Goal: Navigation & Orientation: Find specific page/section

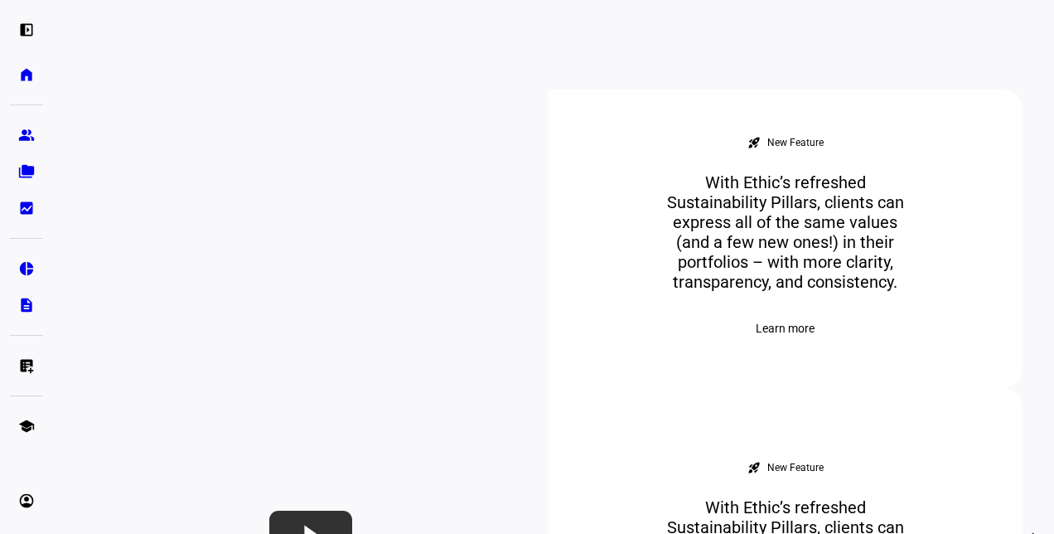
scroll to position [685, 0]
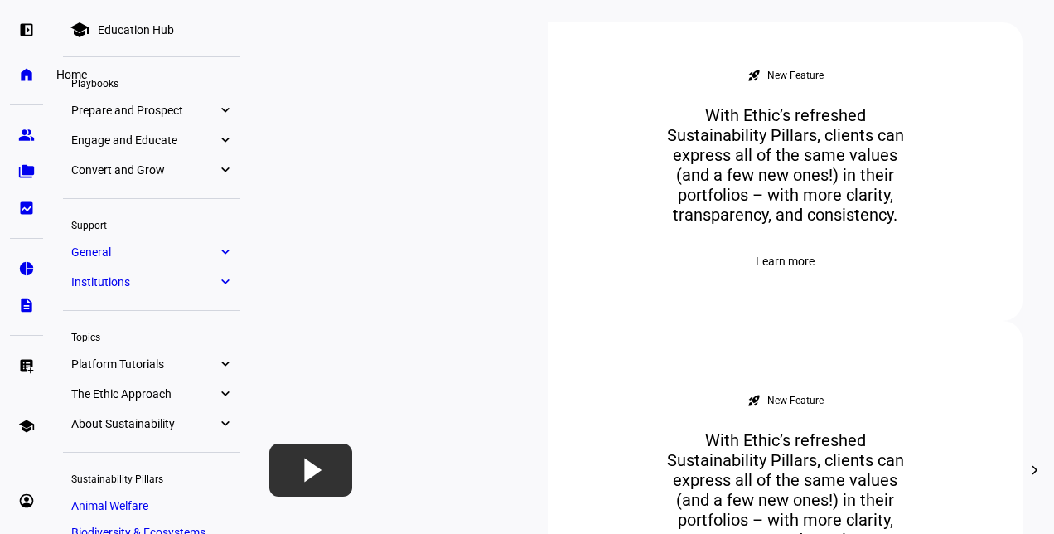
click at [22, 65] on link "home Home" at bounding box center [26, 74] width 33 height 33
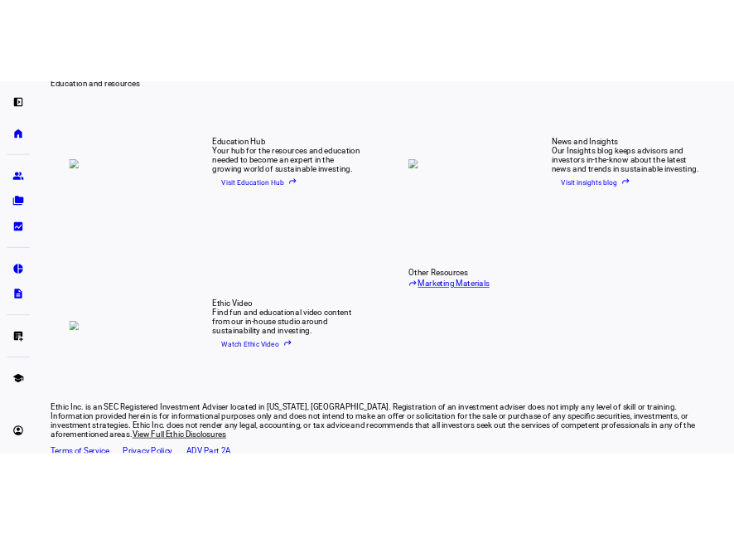
scroll to position [2298, 0]
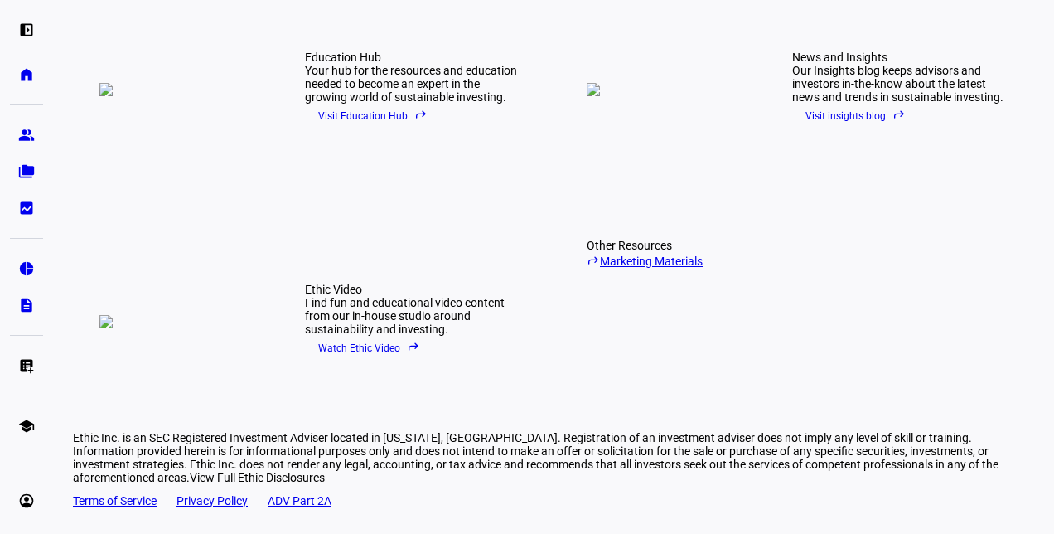
click at [633, 252] on link "reply Marketing Materials" at bounding box center [689, 260] width 204 height 16
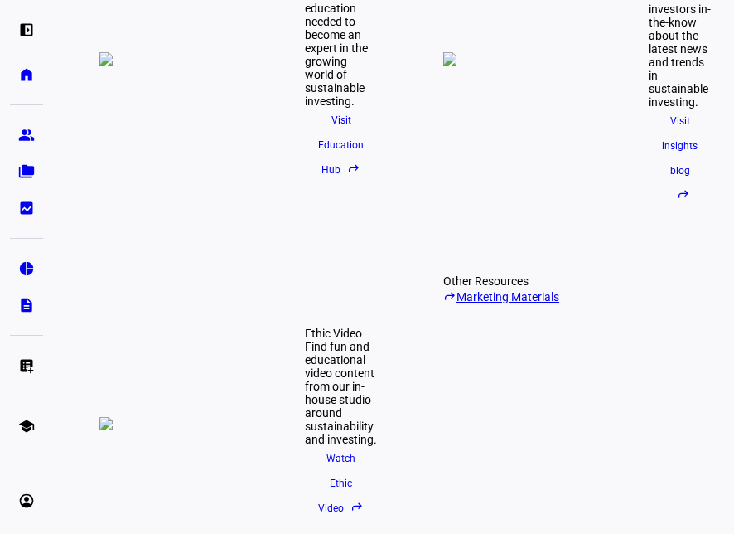
scroll to position [2517, 0]
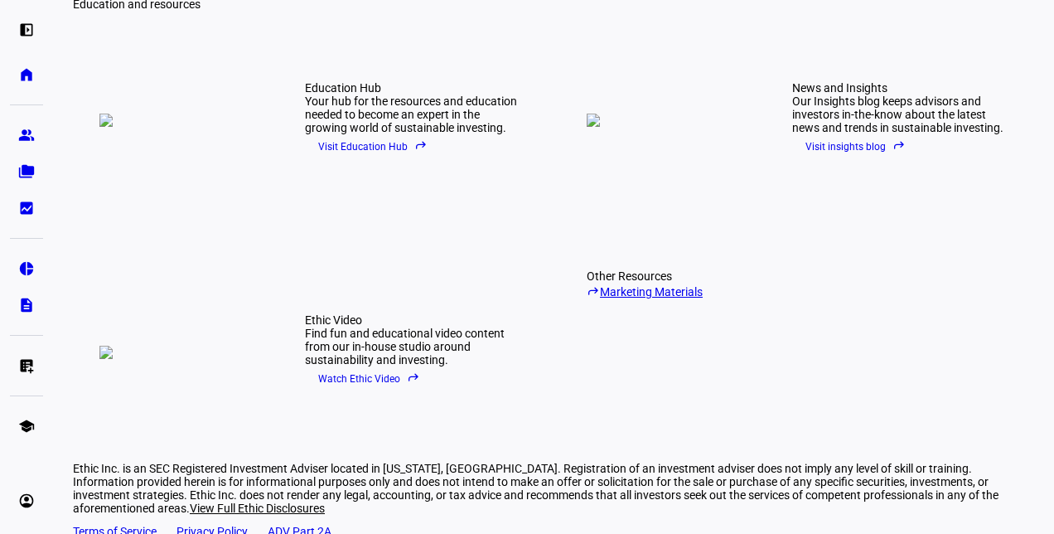
scroll to position [2171, 0]
click at [20, 180] on link "folder_copy Households" at bounding box center [26, 171] width 33 height 33
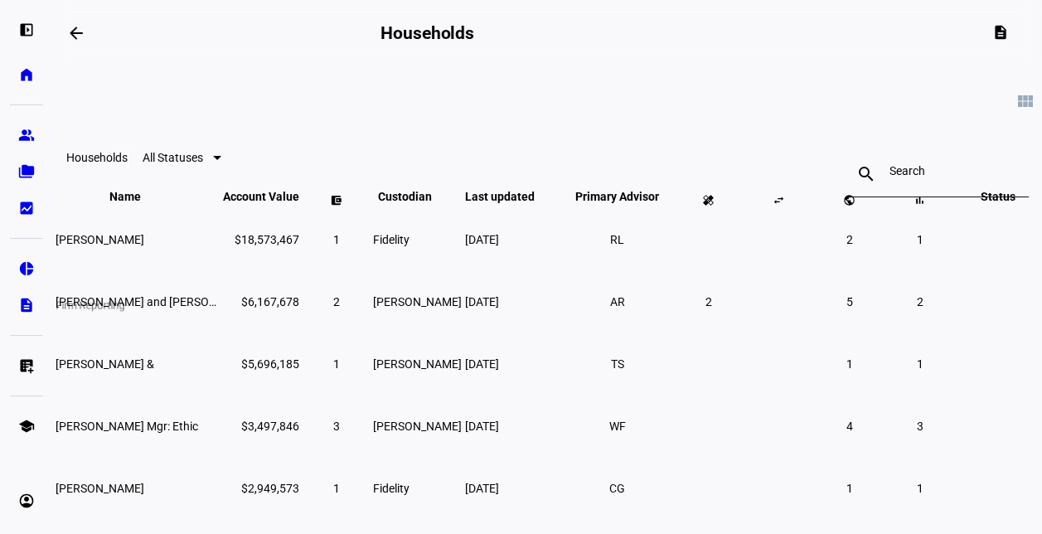
click at [23, 305] on eth-mat-symbol "description" at bounding box center [26, 305] width 17 height 17
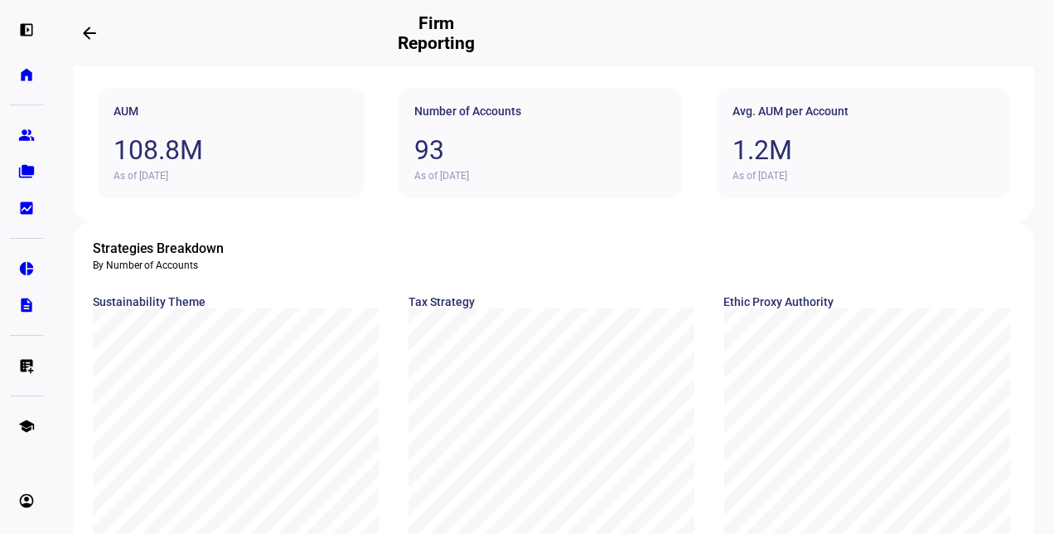
scroll to position [42, 0]
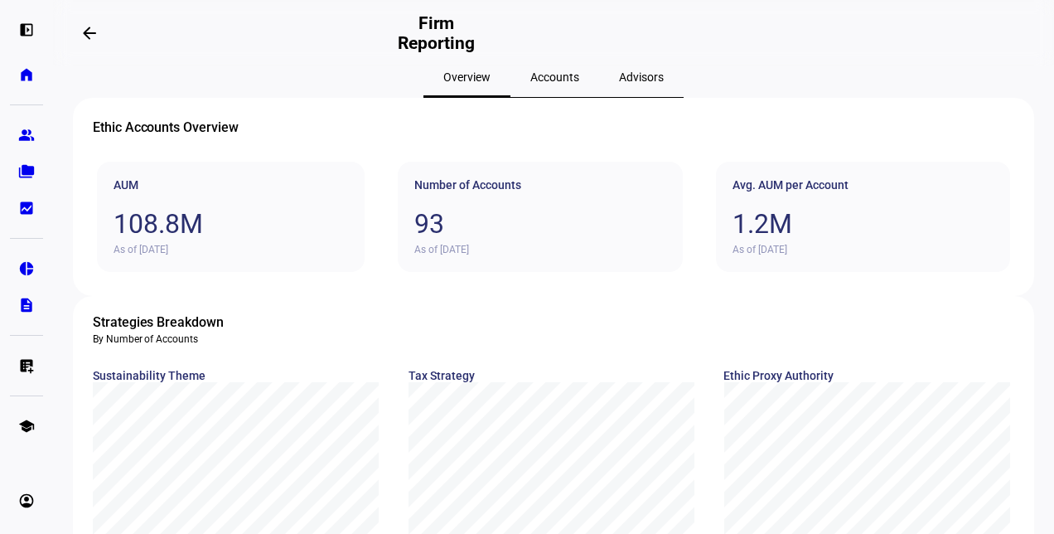
click at [550, 83] on span "Accounts" at bounding box center [554, 77] width 49 height 12
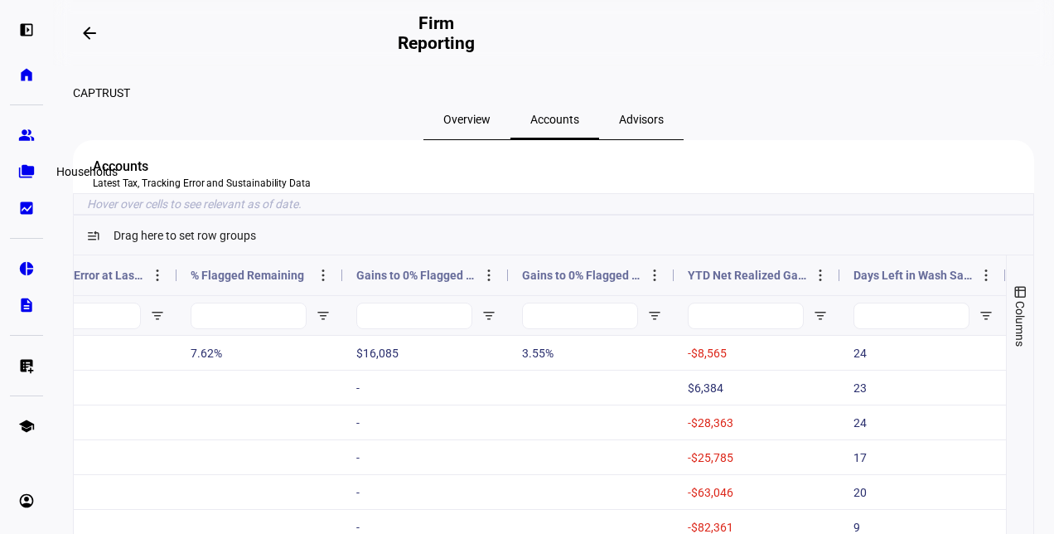
click at [26, 172] on eth-mat-symbol "folder_copy" at bounding box center [26, 171] width 17 height 17
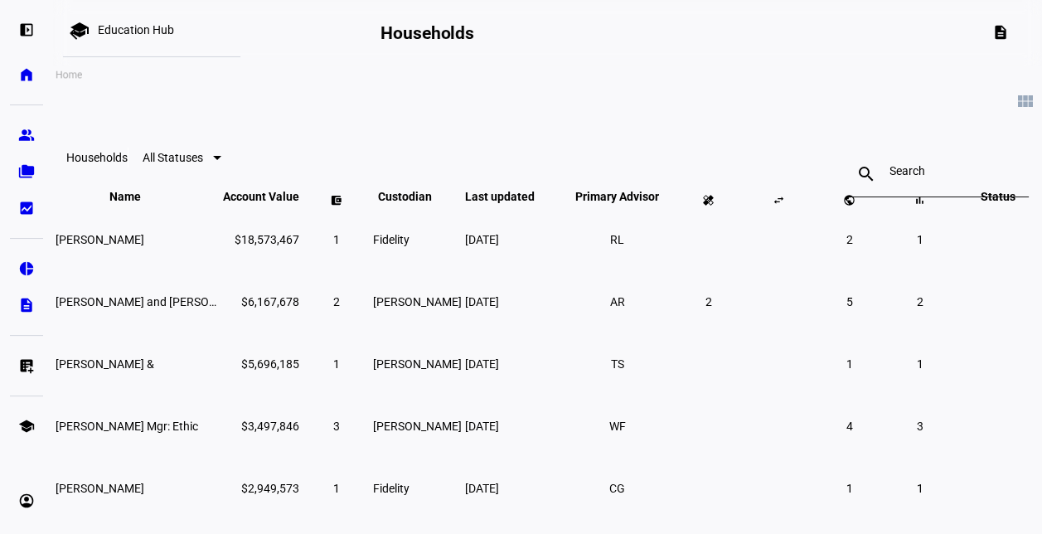
click at [22, 79] on eth-mat-symbol "home" at bounding box center [26, 74] width 17 height 17
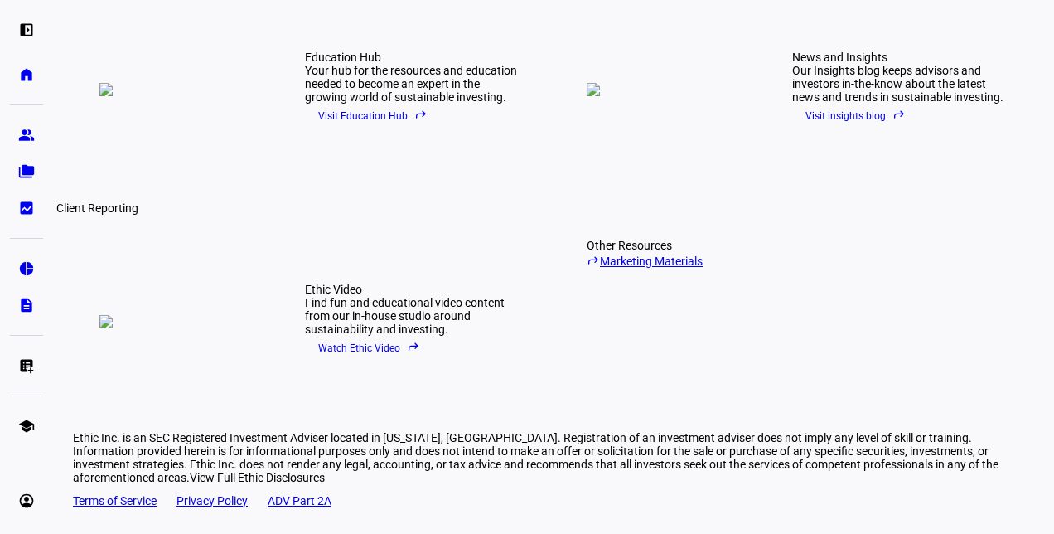
click at [22, 202] on eth-mat-symbol "bid_landscape" at bounding box center [26, 208] width 17 height 17
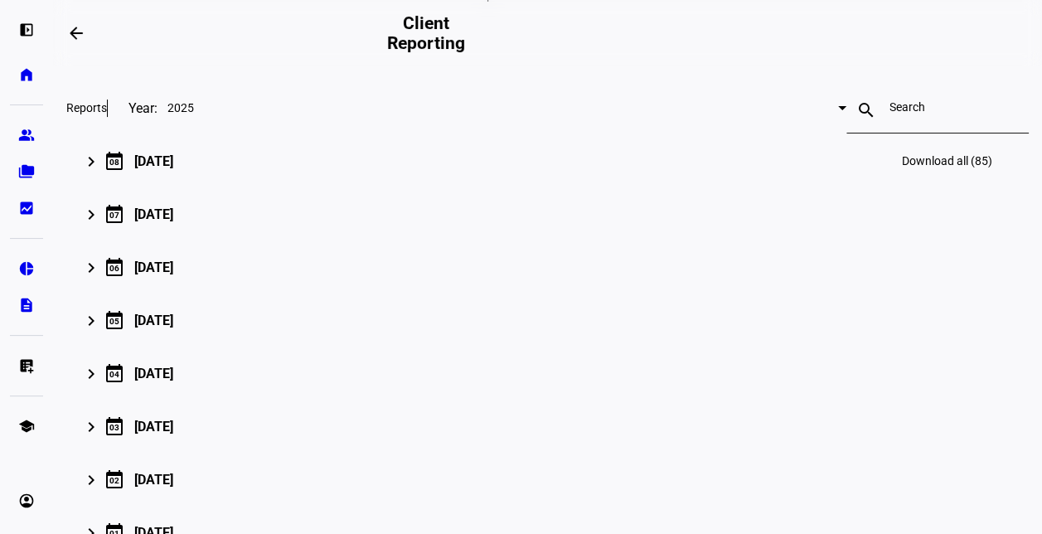
click at [96, 172] on mat-icon "keyboard_arrow_right" at bounding box center [91, 162] width 20 height 20
